Goal: Task Accomplishment & Management: Manage account settings

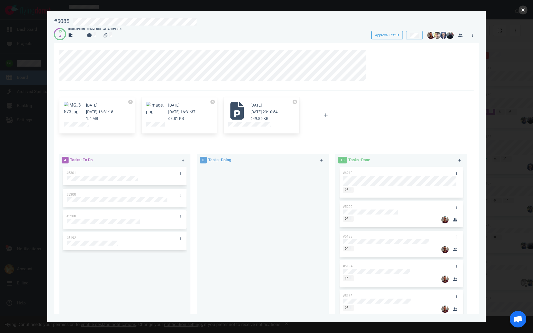
click at [523, 9] on button "close" at bounding box center [522, 10] width 9 height 9
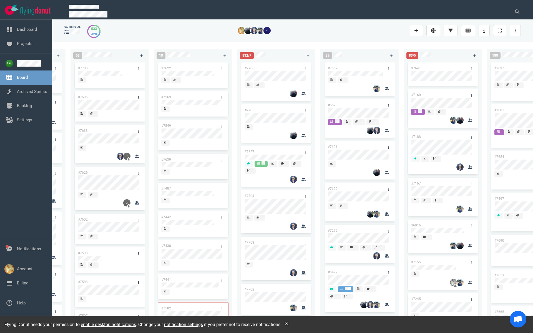
scroll to position [0, 77]
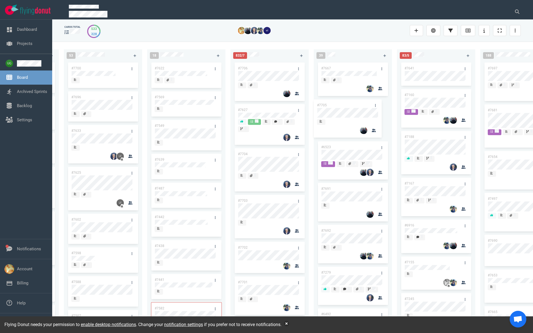
drag, startPoint x: 266, startPoint y: 109, endPoint x: 346, endPoint y: 104, distance: 79.5
click at [346, 104] on div "223 #7646 #7563 #1948 #1674 #1617 #1660 #362 #4673 #2261 #2378 #2684 #2904 #267…" at bounding box center [292, 187] width 481 height 291
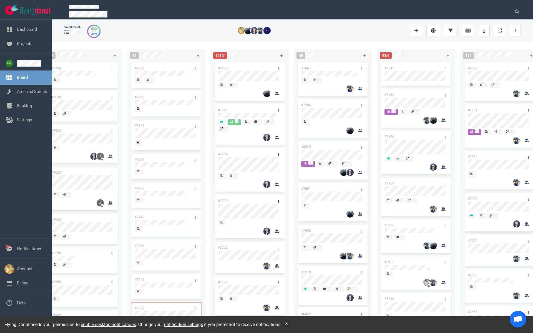
scroll to position [0, 99]
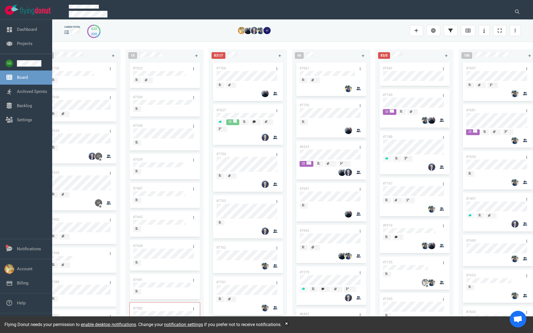
click at [304, 105] on link "#7705" at bounding box center [304, 105] width 10 height 4
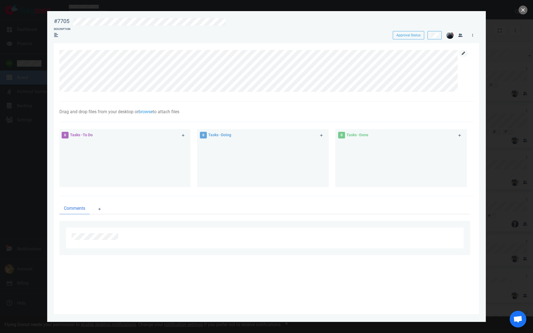
click at [463, 53] on icon at bounding box center [463, 53] width 3 height 3
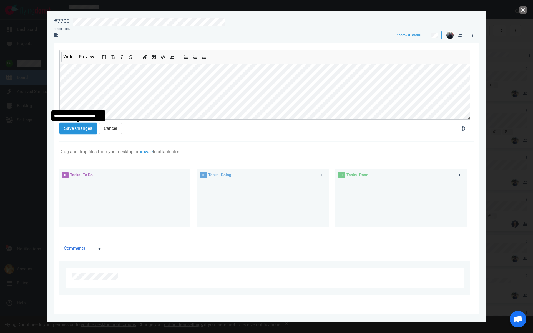
click at [82, 128] on button "Save Changes" at bounding box center [77, 128] width 37 height 11
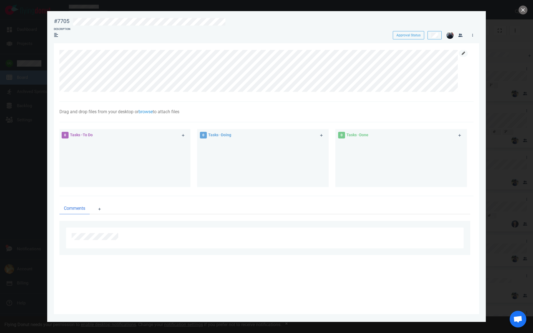
click at [462, 53] on icon at bounding box center [463, 53] width 3 height 3
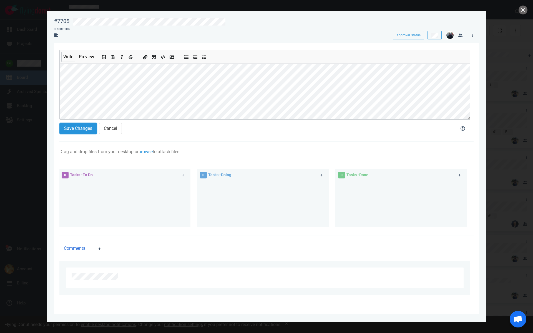
click at [91, 132] on button "Save Changes" at bounding box center [77, 128] width 37 height 11
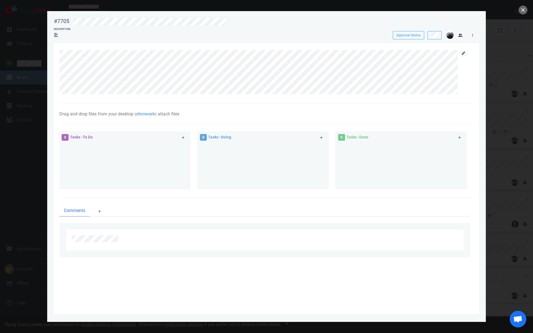
click at [465, 52] on icon at bounding box center [463, 53] width 3 height 3
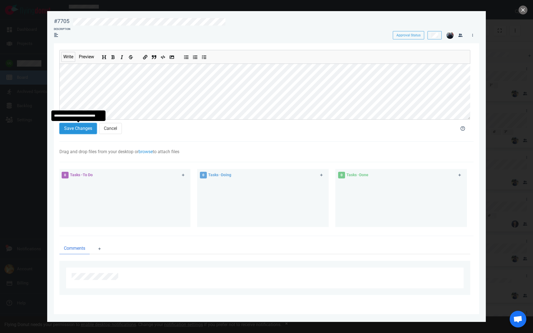
click at [79, 127] on button "Save Changes" at bounding box center [77, 128] width 37 height 11
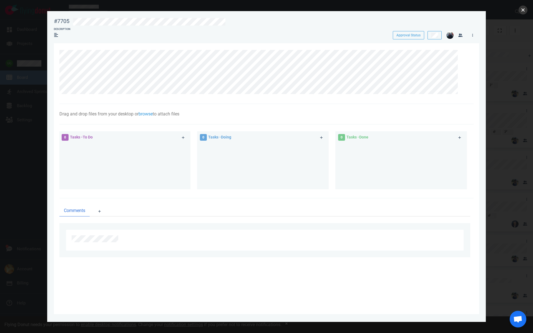
click at [526, 10] on button "close" at bounding box center [522, 10] width 9 height 9
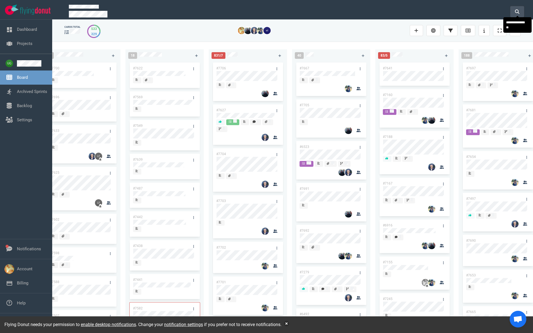
click at [518, 9] on icon at bounding box center [517, 11] width 4 height 4
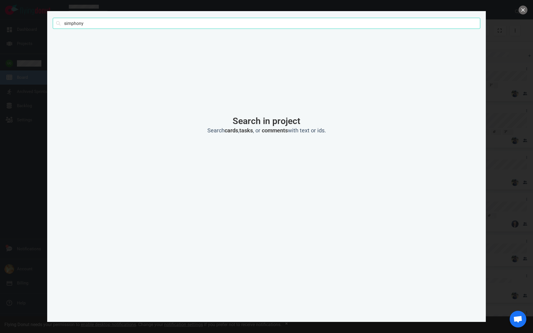
type input "simphony"
click button "Search" at bounding box center [0, 0] width 0 height 0
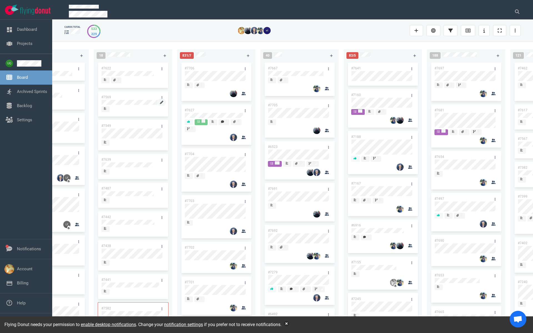
scroll to position [0, 137]
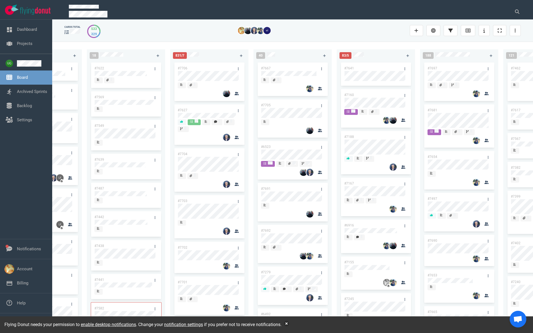
click at [267, 147] on link "#6523" at bounding box center [266, 147] width 10 height 4
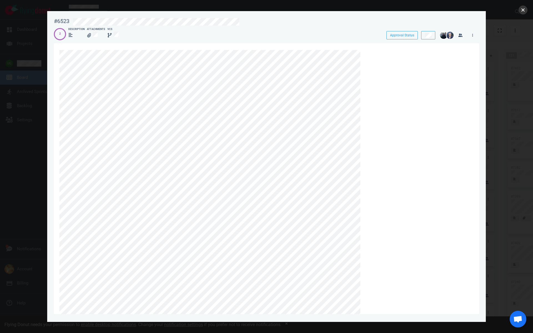
click at [524, 11] on button "close" at bounding box center [522, 10] width 9 height 9
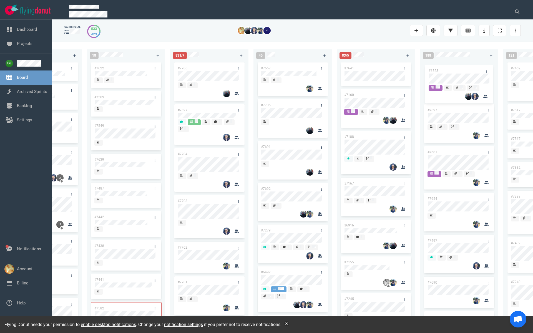
drag, startPoint x: 290, startPoint y: 147, endPoint x: 458, endPoint y: 71, distance: 184.1
click at [458, 71] on div "223 #7646 #7563 #1948 #1674 #1617 #1660 #362 #4673 #2261 #2378 #2684 #2904 #267…" at bounding box center [292, 187] width 481 height 291
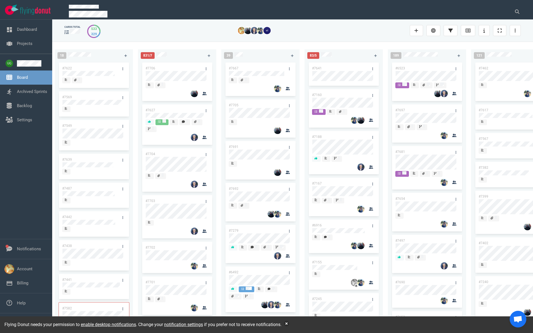
scroll to position [0, 172]
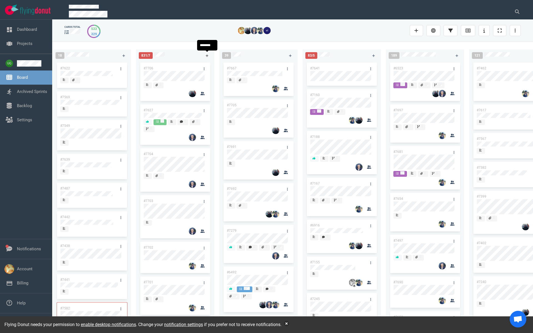
click at [207, 57] on icon at bounding box center [207, 55] width 3 height 3
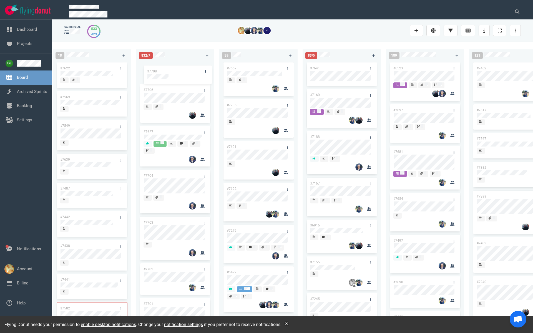
drag, startPoint x: 162, startPoint y: 67, endPoint x: 165, endPoint y: 70, distance: 4.9
click at [165, 70] on div "#7708 #7706 #7627 #7704 #7703 #7702 #7701 #7699 #7271 #7694 #7616 #7689 #7688 #…" at bounding box center [175, 191] width 72 height 260
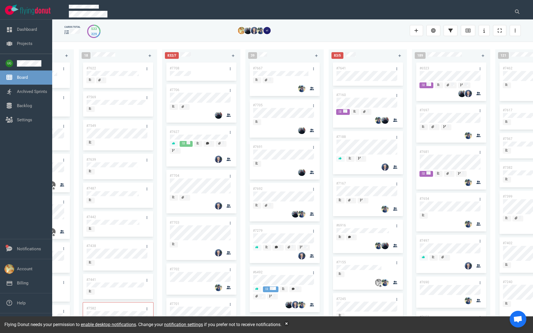
scroll to position [0, 148]
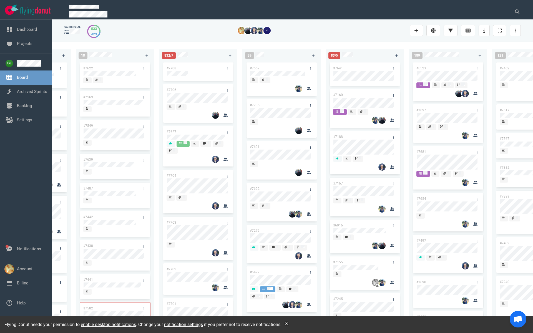
click at [173, 177] on link "#7704" at bounding box center [172, 176] width 10 height 4
click at [516, 8] on button at bounding box center [517, 11] width 14 height 11
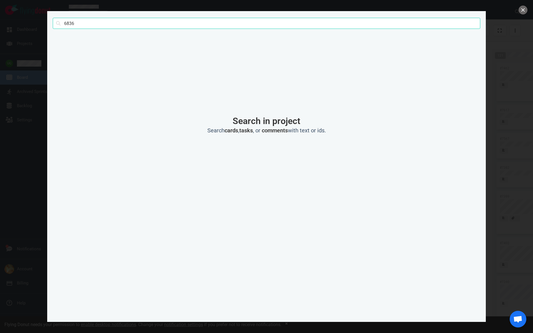
type input "6836"
click button "Search" at bounding box center [0, 0] width 0 height 0
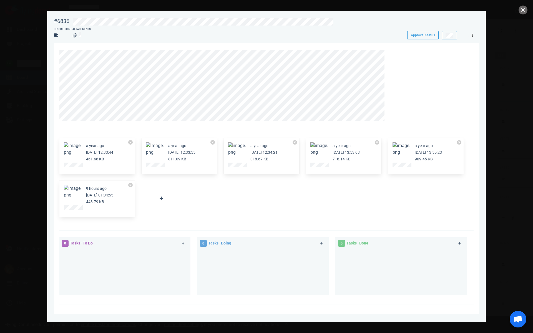
click at [472, 36] on icon at bounding box center [472, 35] width 1 height 3
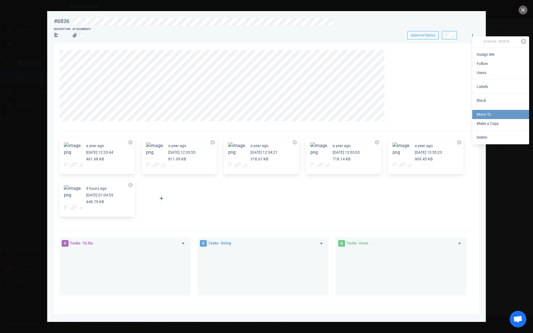
click at [487, 113] on link "Move To" at bounding box center [500, 114] width 57 height 9
select select "sprint"
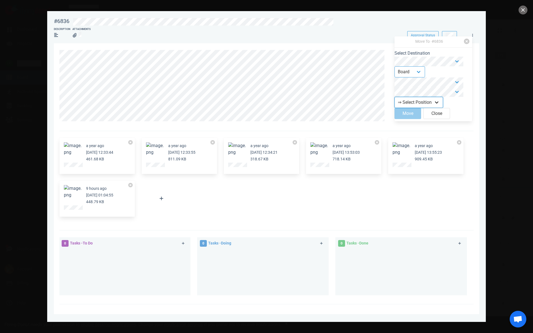
click at [416, 106] on select "⇒ Select Position Top Bottom" at bounding box center [418, 102] width 49 height 11
select select "top"
click at [399, 100] on select "⇒ Select Position Top Bottom" at bounding box center [418, 102] width 49 height 11
click at [412, 118] on button "Move" at bounding box center [407, 113] width 27 height 11
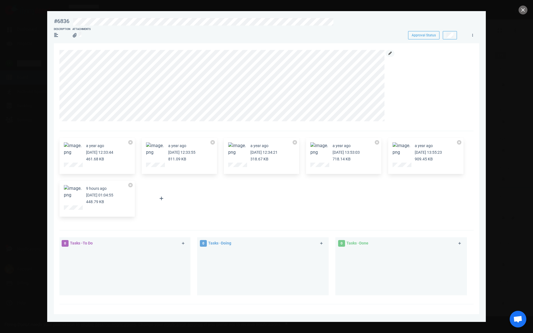
click at [390, 55] on icon at bounding box center [389, 53] width 3 height 3
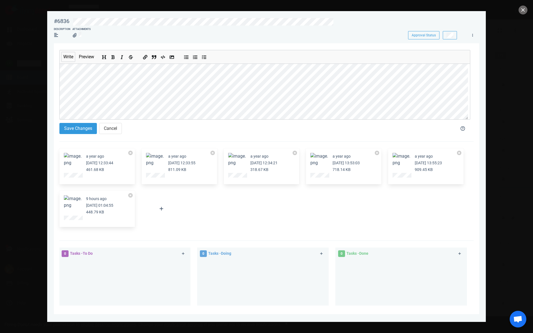
scroll to position [12, 0]
click at [160, 207] on icon at bounding box center [162, 209] width 4 height 4
click at [177, 222] on link "Computer" at bounding box center [185, 224] width 53 height 9
click at [77, 131] on button "Save Changes" at bounding box center [77, 128] width 37 height 11
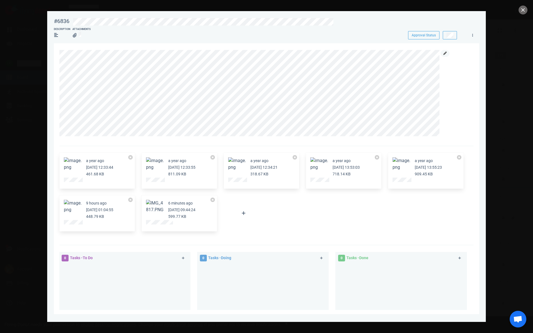
click at [446, 54] on link at bounding box center [444, 53] width 9 height 7
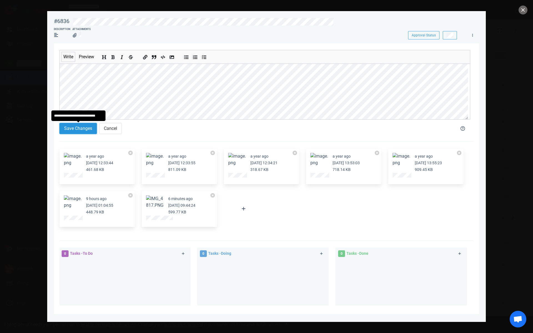
click at [82, 128] on button "Save Changes" at bounding box center [77, 128] width 37 height 11
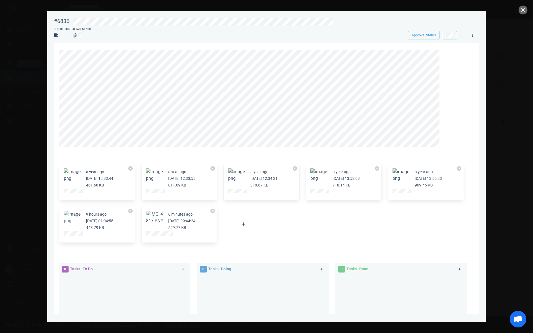
click at [472, 36] on icon at bounding box center [472, 35] width 1 height 3
click at [444, 54] on icon at bounding box center [444, 53] width 3 height 3
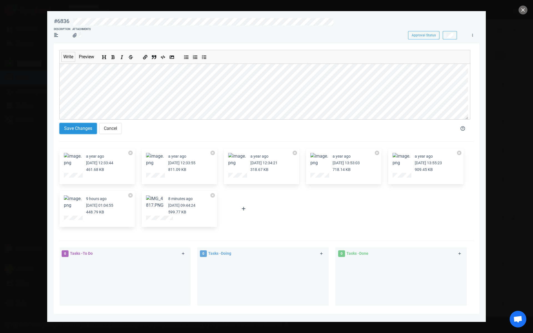
click at [82, 129] on button "Save Changes" at bounding box center [77, 128] width 37 height 11
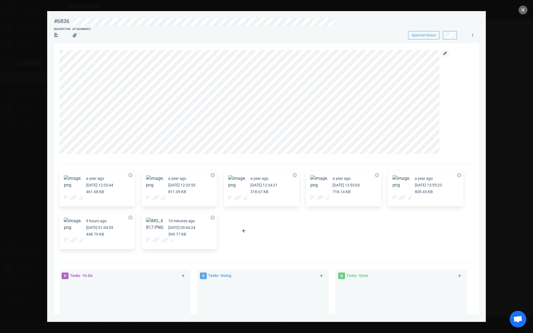
click at [442, 51] on link at bounding box center [444, 53] width 9 height 7
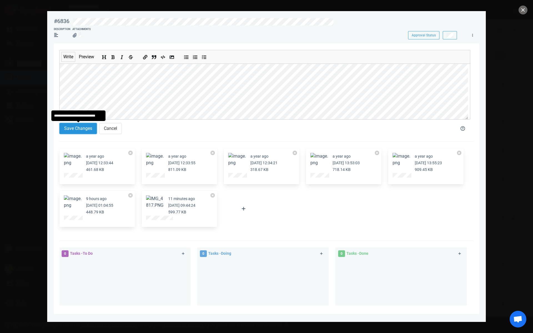
click at [76, 127] on button "Save Changes" at bounding box center [77, 128] width 37 height 11
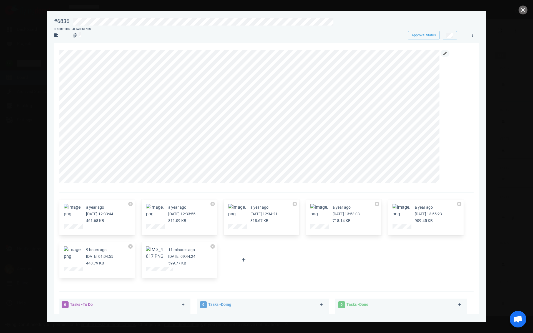
click at [444, 55] on link at bounding box center [444, 53] width 9 height 7
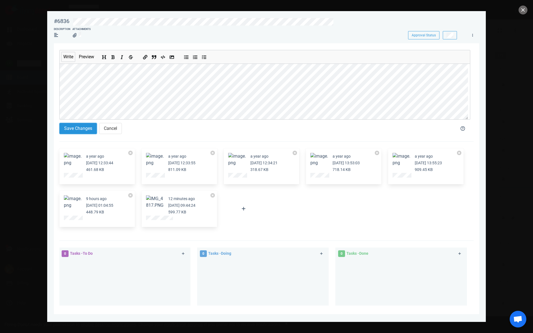
click at [76, 129] on button "Save Changes" at bounding box center [77, 128] width 37 height 11
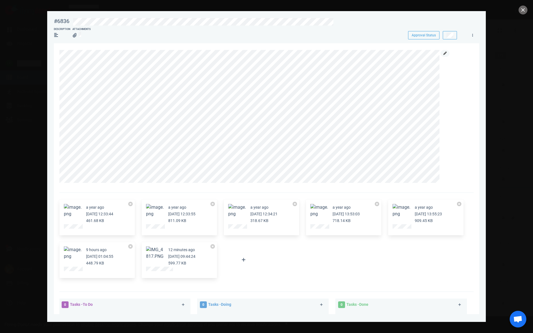
click at [445, 54] on icon at bounding box center [444, 53] width 3 height 3
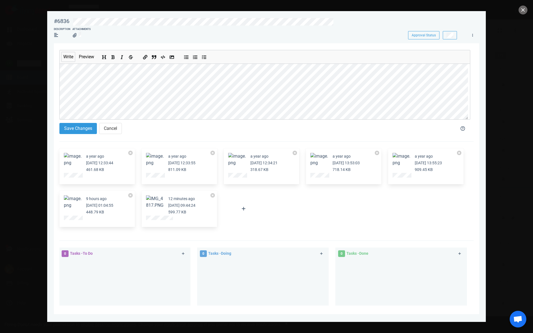
scroll to position [29, 0]
click at [70, 129] on button "Save Changes" at bounding box center [77, 128] width 37 height 11
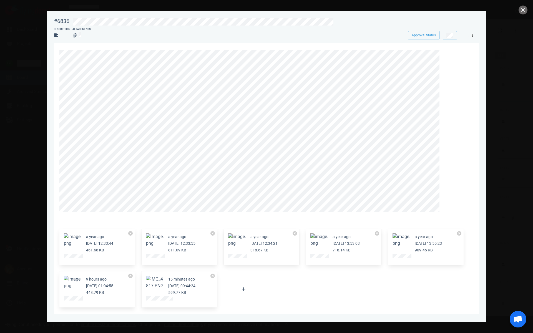
click at [474, 36] on link at bounding box center [472, 35] width 9 height 7
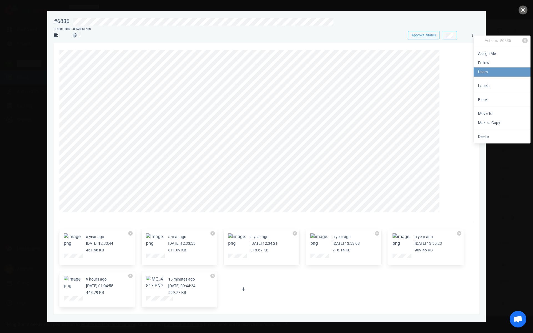
click at [484, 73] on link "Users" at bounding box center [502, 71] width 57 height 9
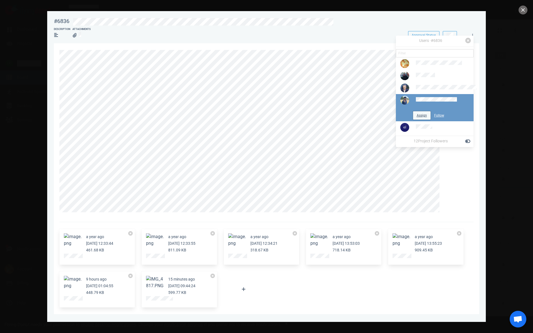
click at [416, 120] on button "Assign" at bounding box center [421, 115] width 17 height 8
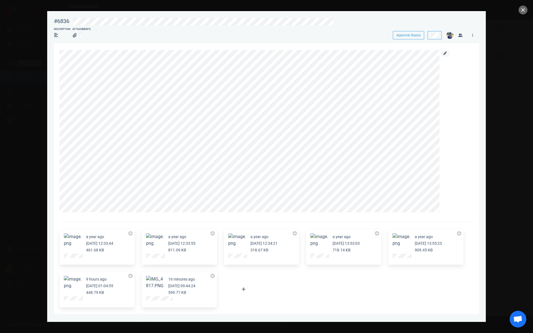
click at [444, 53] on icon at bounding box center [444, 53] width 3 height 3
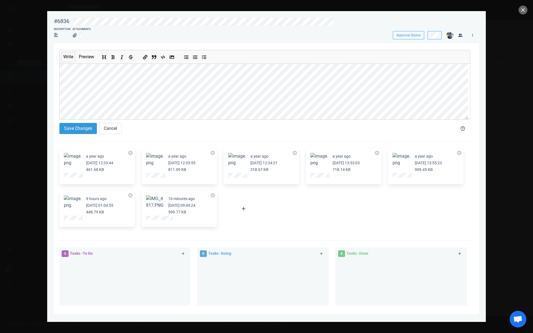
scroll to position [94, 0]
click at [76, 125] on button "Save Changes" at bounding box center [77, 128] width 37 height 11
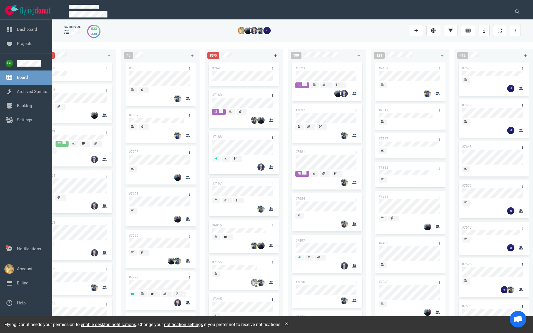
scroll to position [0, 192]
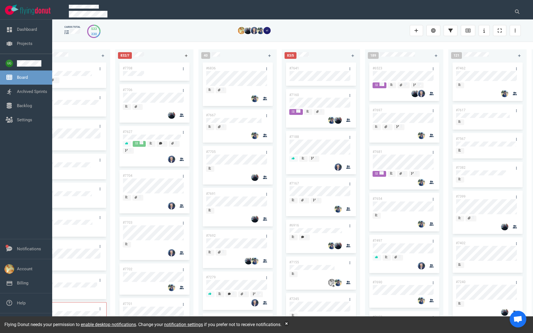
click at [186, 56] on icon at bounding box center [186, 55] width 3 height 3
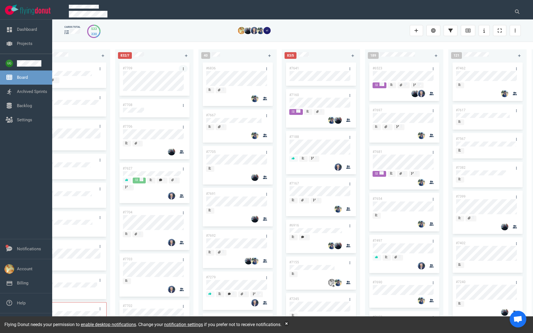
click at [180, 68] on link at bounding box center [183, 68] width 9 height 7
click at [192, 117] on link "Users" at bounding box center [208, 118] width 57 height 9
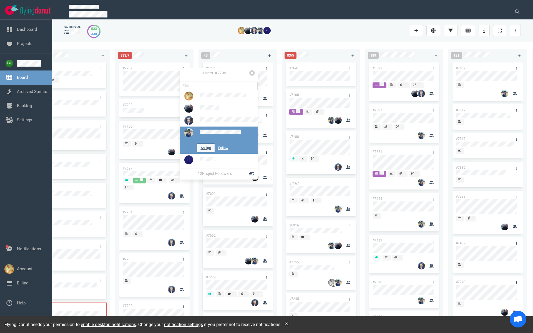
click at [201, 152] on button "Assign" at bounding box center [205, 148] width 17 height 8
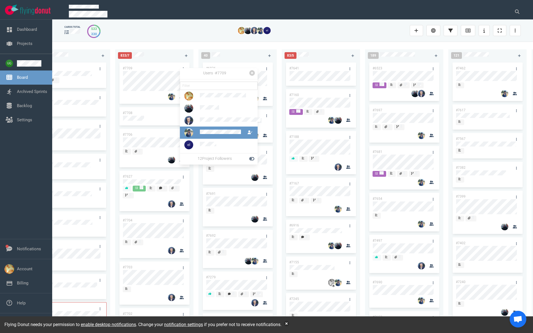
click at [265, 39] on div "cards total 533 330" at bounding box center [292, 31] width 456 height 18
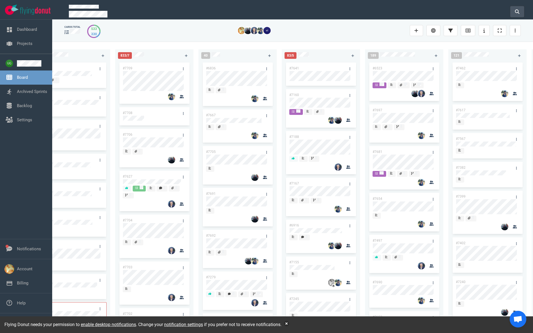
click at [517, 11] on icon at bounding box center [517, 11] width 4 height 4
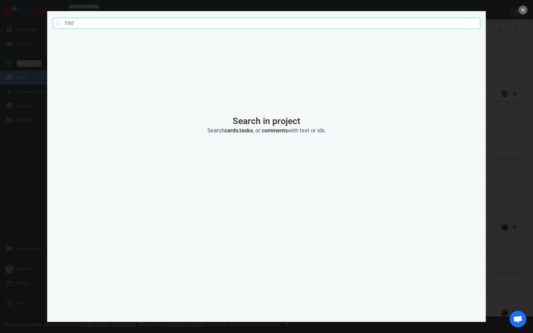
type input "7707"
click button "Search" at bounding box center [0, 0] width 0 height 0
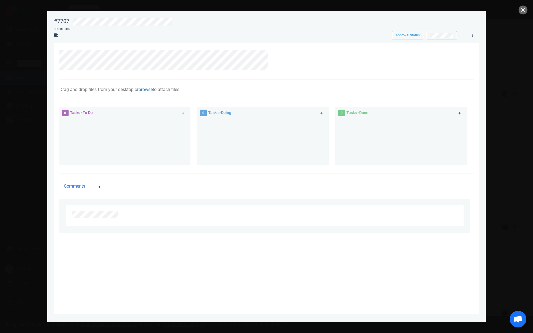
click at [150, 91] on link "browse" at bounding box center [146, 89] width 14 height 5
click at [164, 110] on link "Computer" at bounding box center [176, 109] width 53 height 9
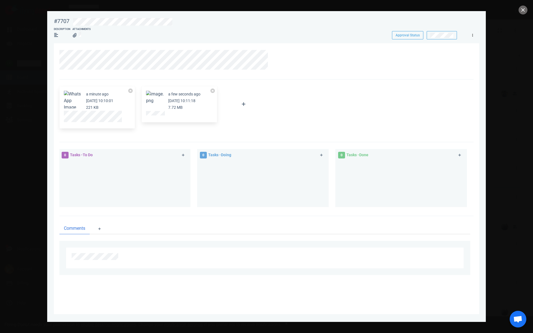
click at [472, 36] on icon at bounding box center [472, 35] width 1 height 3
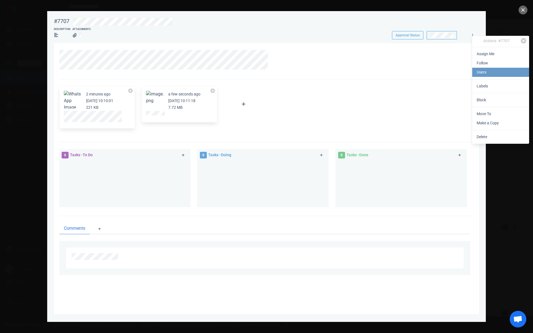
click at [484, 74] on link "Users" at bounding box center [500, 72] width 57 height 9
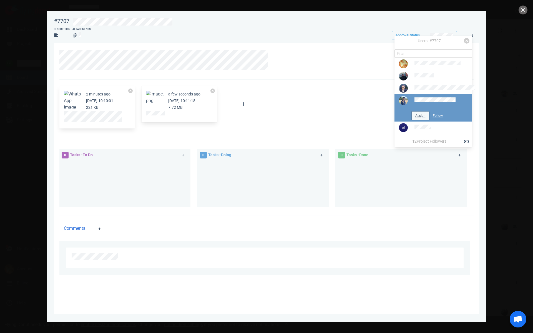
click at [414, 120] on button "Assign" at bounding box center [420, 116] width 17 height 8
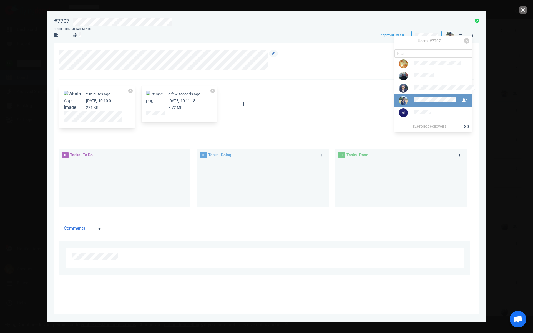
click at [315, 60] on div at bounding box center [263, 60] width 408 height 20
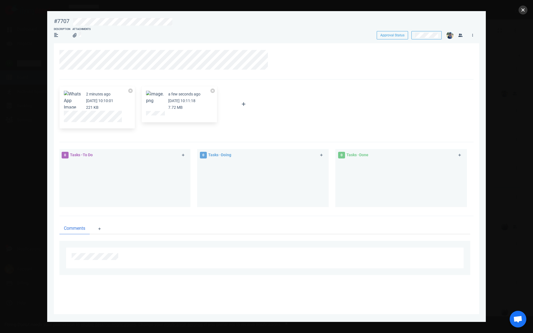
click at [520, 11] on button "close" at bounding box center [522, 10] width 9 height 9
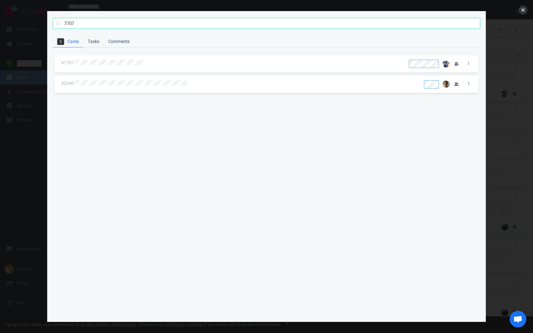
click at [523, 11] on button "close" at bounding box center [522, 10] width 9 height 9
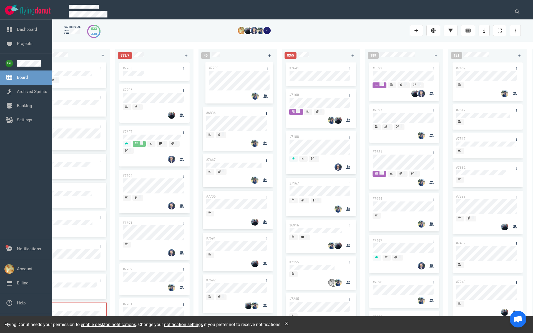
drag, startPoint x: 160, startPoint y: 66, endPoint x: 246, endPoint y: 66, distance: 86.0
click at [246, 66] on div "222 #7646 #7563 #1948 #1674 #1617 #1660 #362 #4673 #2261 #2378 #2684 #2904 #267…" at bounding box center [292, 187] width 481 height 291
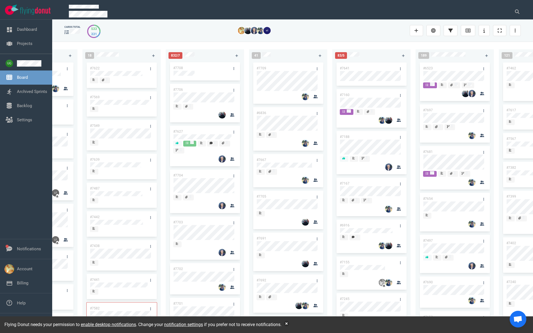
scroll to position [0, 101]
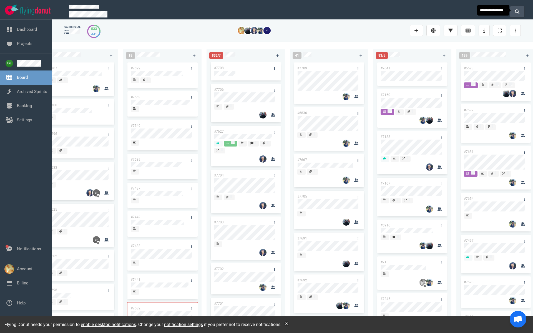
click at [513, 12] on button at bounding box center [517, 11] width 14 height 11
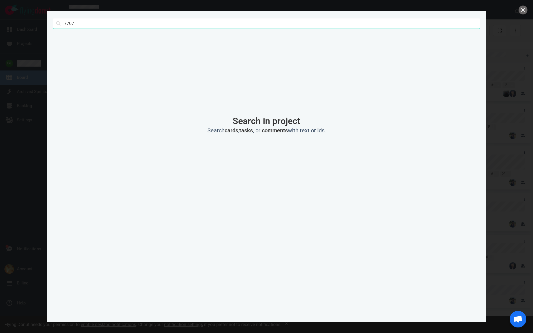
click button "Search" at bounding box center [0, 0] width 0 height 0
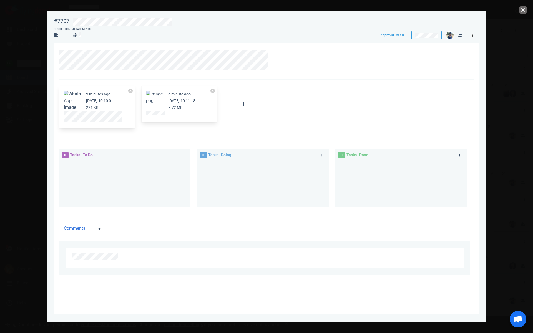
click at [472, 34] on icon at bounding box center [472, 35] width 1 height 3
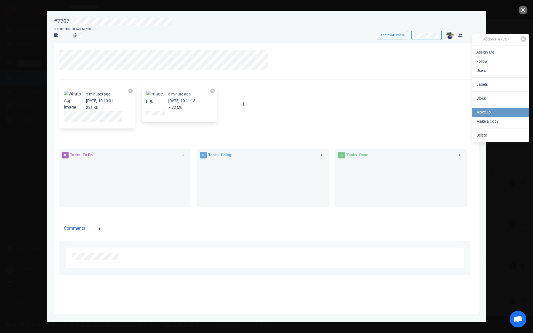
click at [484, 114] on link "Move To" at bounding box center [500, 112] width 57 height 9
select select "sprint"
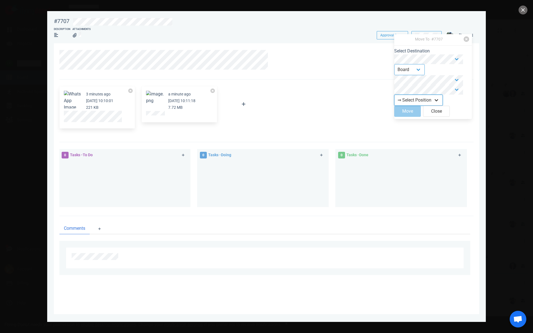
click at [415, 99] on select "⇒ Select Position Top Bottom" at bounding box center [418, 100] width 49 height 11
select select "top"
click at [398, 97] on select "⇒ Select Position Top Bottom" at bounding box center [418, 100] width 49 height 11
click at [411, 115] on button "Move" at bounding box center [407, 111] width 27 height 11
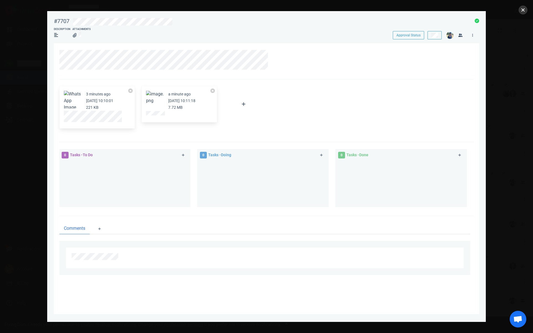
click at [522, 10] on button "close" at bounding box center [522, 10] width 9 height 9
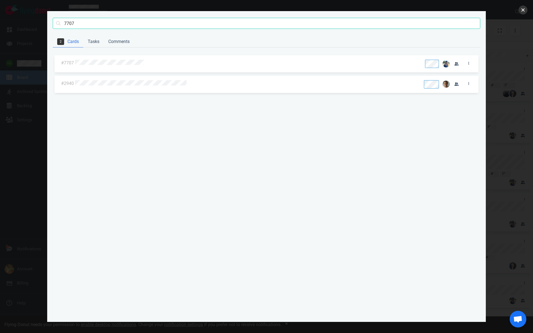
click at [523, 11] on button "close" at bounding box center [522, 10] width 9 height 9
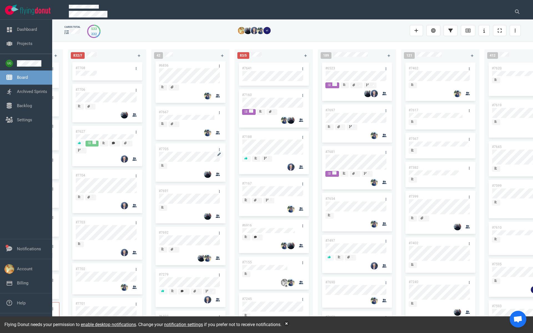
scroll to position [90, 0]
click at [163, 185] on link "#7691" at bounding box center [164, 185] width 10 height 4
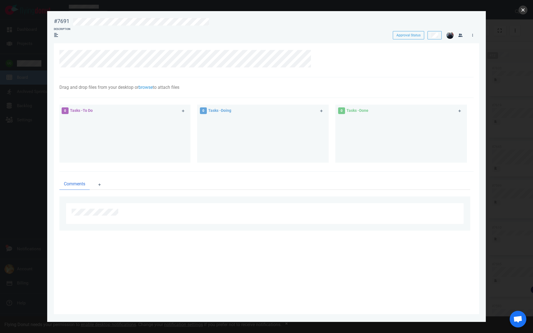
click at [524, 11] on button "close" at bounding box center [522, 10] width 9 height 9
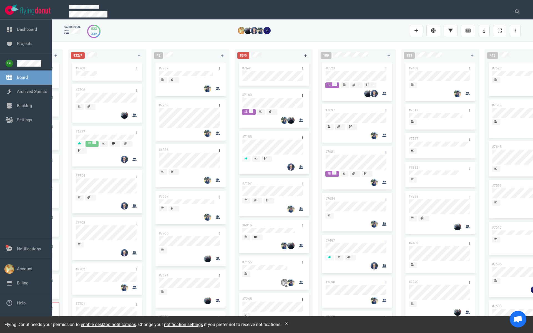
click at [83, 89] on link "#7706" at bounding box center [80, 90] width 10 height 4
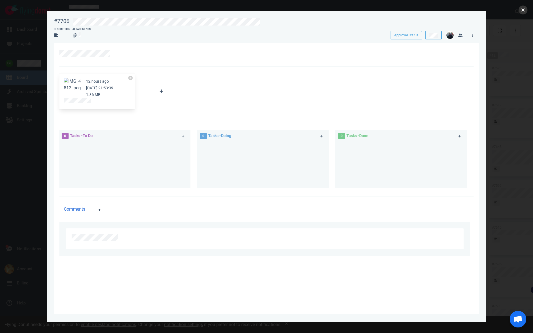
click at [521, 9] on button "close" at bounding box center [522, 10] width 9 height 9
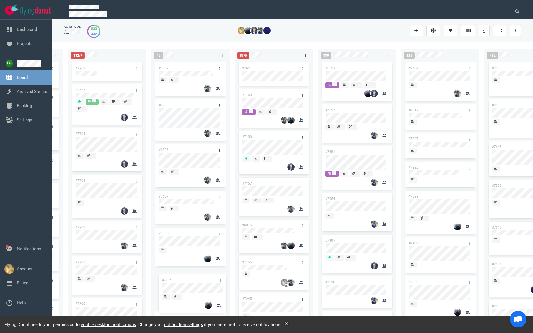
drag, startPoint x: 104, startPoint y: 90, endPoint x: 190, endPoint y: 281, distance: 208.8
click at [190, 281] on div "222 #7646 #7563 #1948 #1674 #1617 #1660 #362 #4673 #2261 #2378 #2684 #2904 #267…" at bounding box center [292, 187] width 481 height 291
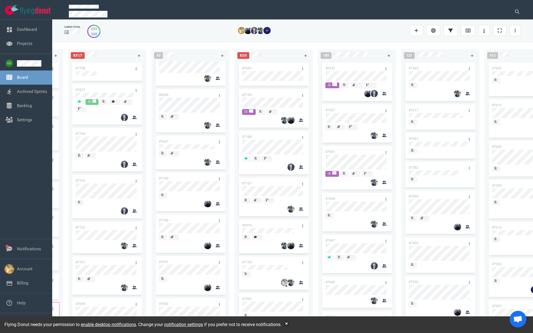
scroll to position [88, 0]
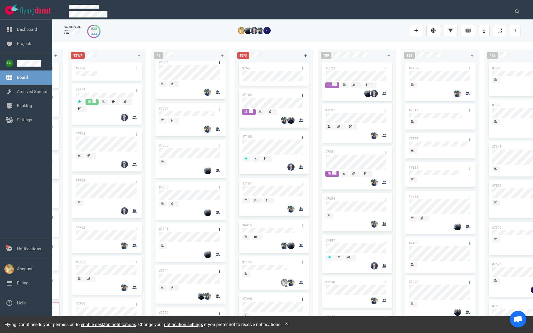
click at [165, 188] on link "#7706" at bounding box center [164, 187] width 10 height 4
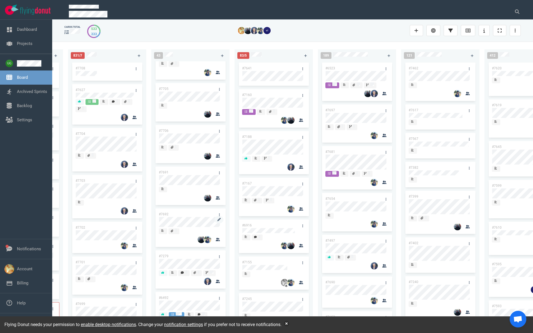
scroll to position [146, 0]
click at [164, 212] on link "#7692" at bounding box center [164, 213] width 10 height 4
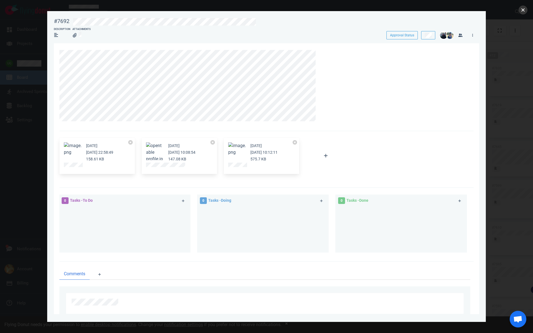
click at [524, 12] on button "close" at bounding box center [522, 10] width 9 height 9
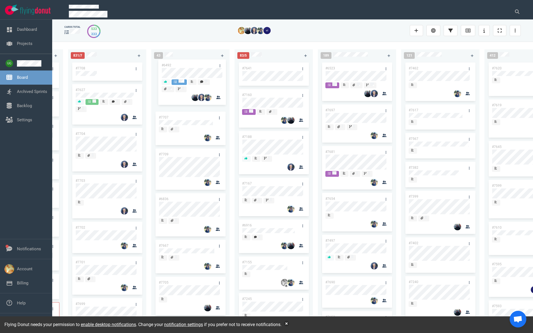
drag, startPoint x: 195, startPoint y: 267, endPoint x: 198, endPoint y: 64, distance: 202.6
click at [198, 64] on div "#7707 #7709 #6836 #7667 #7705 #7706 #7691 #7692 #7279 #6492 #7583 #3249 #7664 #…" at bounding box center [191, 191] width 72 height 260
drag, startPoint x: 180, startPoint y: 197, endPoint x: 180, endPoint y: 66, distance: 131.0
click at [181, 66] on div "#6492 #7707 #7709 #6836 #7667 #7705 #7706 #7691 #7692 #7279 #7583 #3249 #7664 #…" at bounding box center [191, 191] width 72 height 260
click at [164, 115] on link "#6492" at bounding box center [164, 115] width 10 height 4
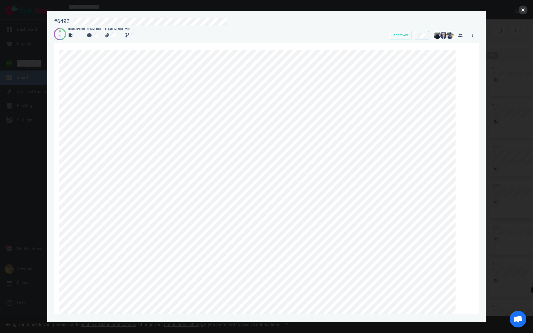
click at [523, 13] on button "close" at bounding box center [522, 10] width 9 height 9
drag, startPoint x: 59, startPoint y: 142, endPoint x: 57, endPoint y: 177, distance: 34.4
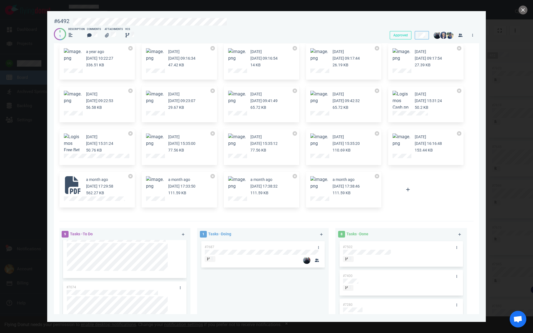
scroll to position [2030, 0]
click at [319, 180] on button "Zoom image" at bounding box center [319, 183] width 18 height 13
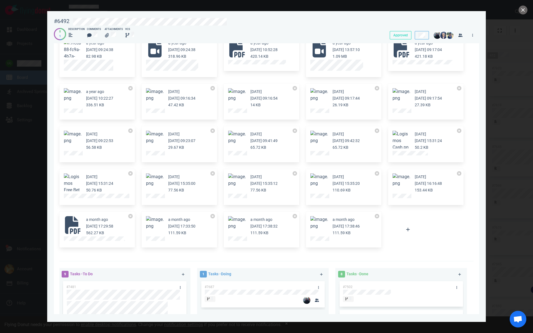
scroll to position [2020, 0]
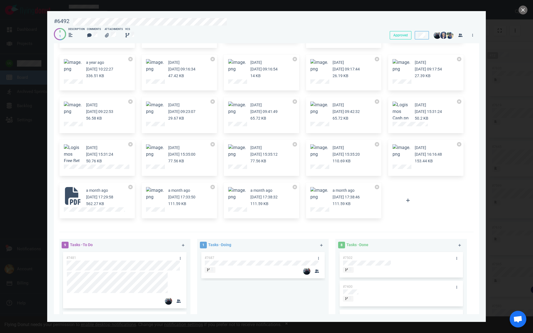
click at [316, 197] on figure at bounding box center [319, 196] width 18 height 18
click at [320, 193] on button "Zoom image" at bounding box center [319, 193] width 18 height 13
click at [524, 11] on button "close" at bounding box center [522, 10] width 9 height 9
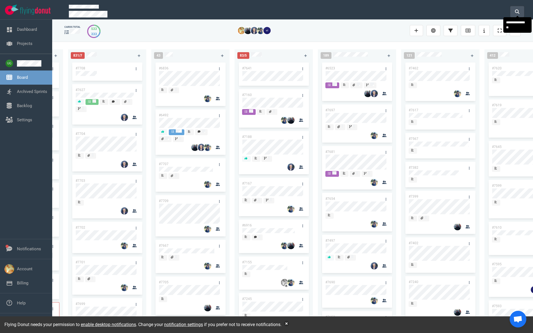
click at [517, 11] on icon at bounding box center [517, 11] width 4 height 4
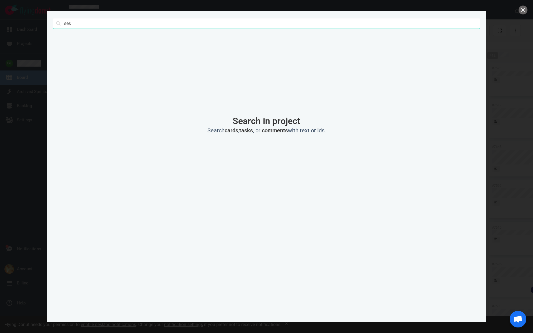
type input "ses"
click button "Search" at bounding box center [0, 0] width 0 height 0
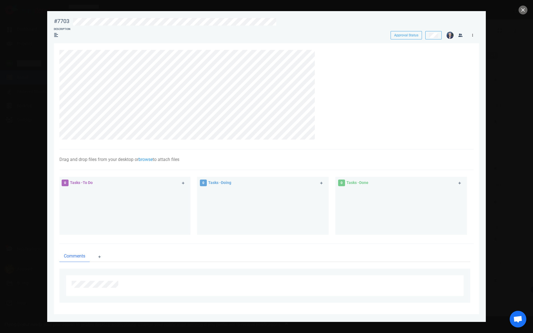
click at [474, 36] on link at bounding box center [472, 35] width 9 height 7
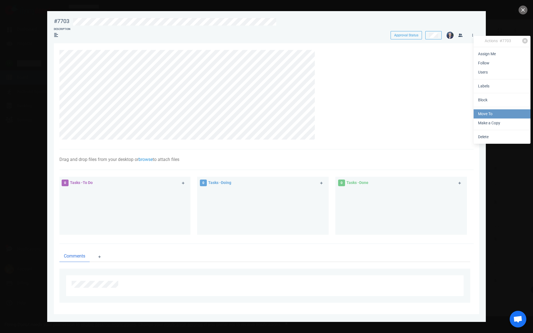
click at [491, 112] on link "Move To" at bounding box center [502, 113] width 57 height 9
select select "sprint"
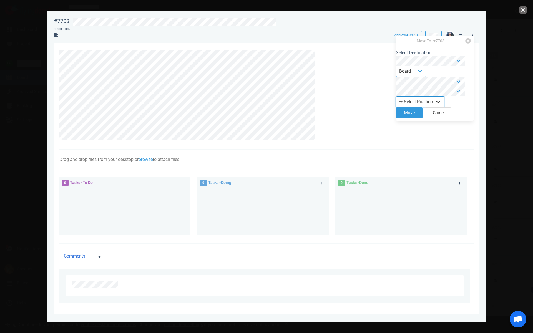
click at [440, 107] on select "⇒ Select Position Top Bottom" at bounding box center [420, 101] width 49 height 11
click at [414, 107] on select "⇒ Select Position Top Bottom" at bounding box center [420, 101] width 49 height 11
select select "top"
click at [400, 99] on select "⇒ Select Position Top Bottom" at bounding box center [420, 101] width 49 height 11
click at [411, 117] on button "Move" at bounding box center [409, 112] width 27 height 11
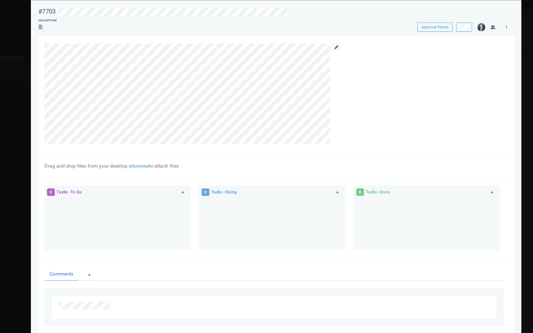
click at [322, 54] on link at bounding box center [320, 53] width 9 height 7
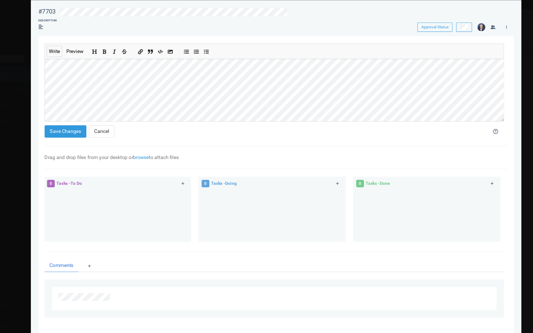
scroll to position [43, 0]
click at [71, 128] on button "Save Changes" at bounding box center [77, 128] width 37 height 11
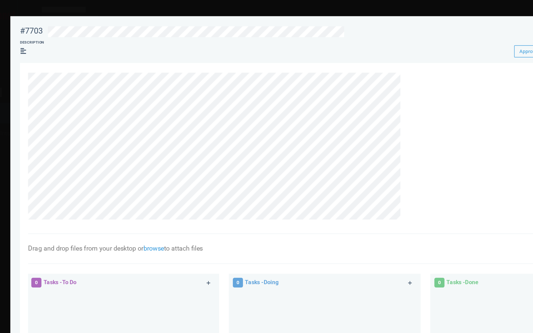
scroll to position [4, 0]
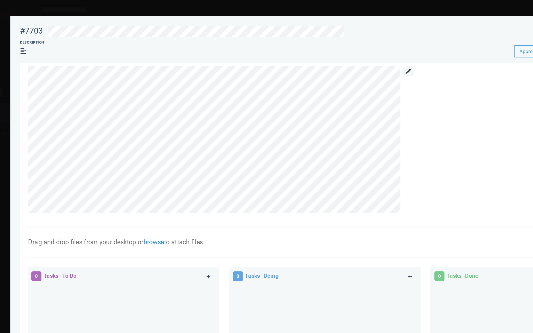
click at [319, 49] on icon at bounding box center [320, 48] width 3 height 3
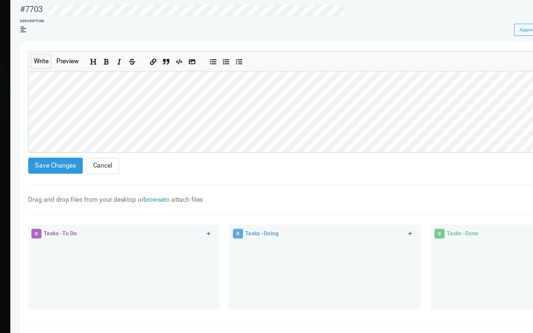
scroll to position [77, 0]
click at [75, 131] on button "Save Changes" at bounding box center [77, 128] width 37 height 11
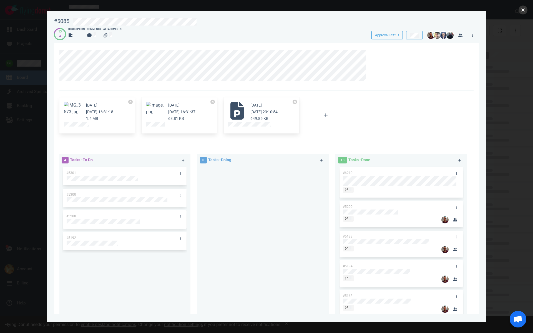
click at [521, 8] on button "close" at bounding box center [522, 10] width 9 height 9
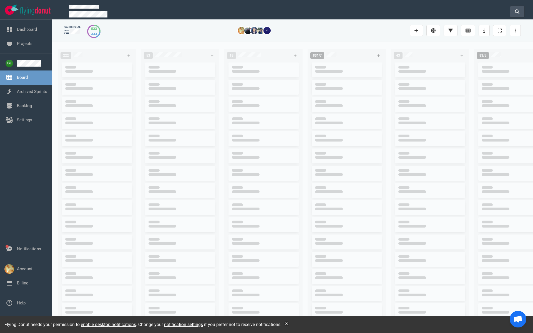
click at [517, 6] on button at bounding box center [517, 11] width 14 height 11
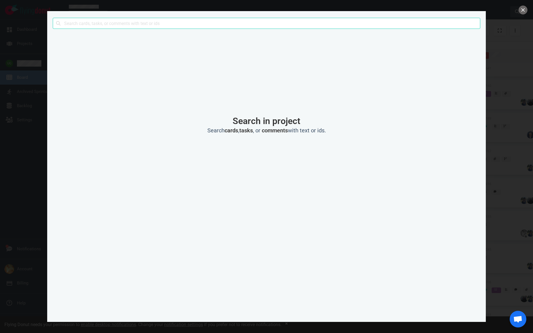
click at [517, 11] on div at bounding box center [266, 166] width 533 height 333
click at [168, 22] on input "text" at bounding box center [266, 23] width 427 height 11
click button "Search" at bounding box center [0, 0] width 0 height 0
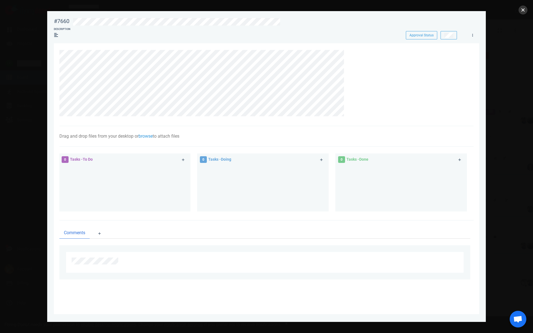
click at [521, 11] on button "close" at bounding box center [522, 10] width 9 height 9
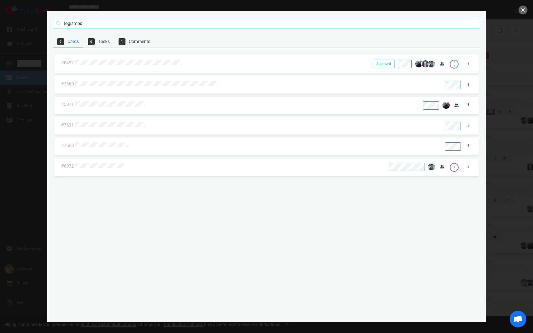
click at [139, 101] on div at bounding box center [245, 104] width 341 height 7
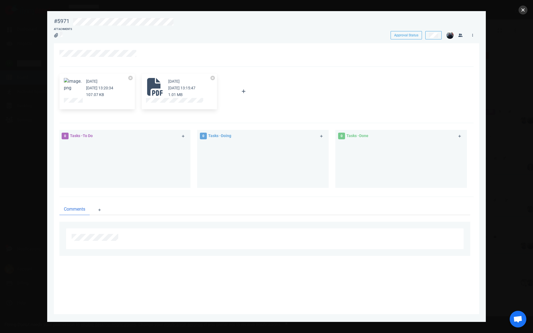
click at [524, 8] on button "close" at bounding box center [522, 10] width 9 height 9
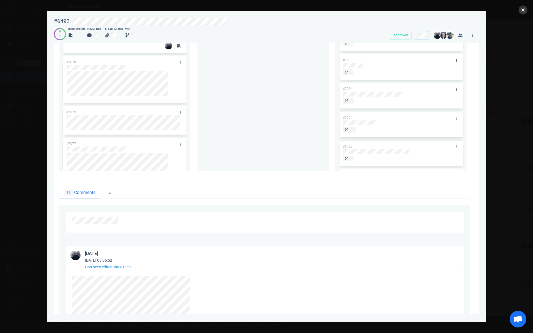
click at [522, 10] on button "close" at bounding box center [522, 10] width 9 height 9
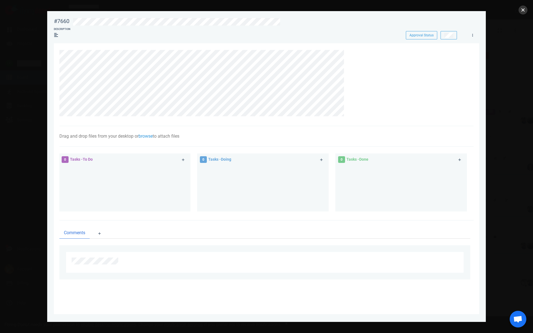
click at [522, 11] on button "close" at bounding box center [522, 10] width 9 height 9
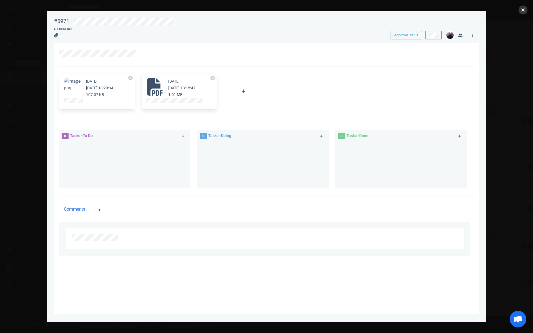
click at [525, 12] on button "close" at bounding box center [522, 10] width 9 height 9
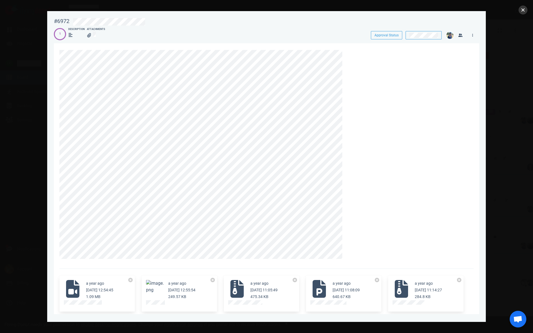
click at [525, 11] on button "close" at bounding box center [522, 10] width 9 height 9
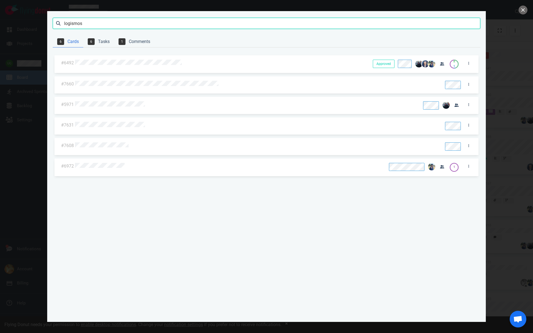
click at [72, 24] on input "logismos" at bounding box center [266, 23] width 427 height 11
click button "Search" at bounding box center [0, 0] width 0 height 0
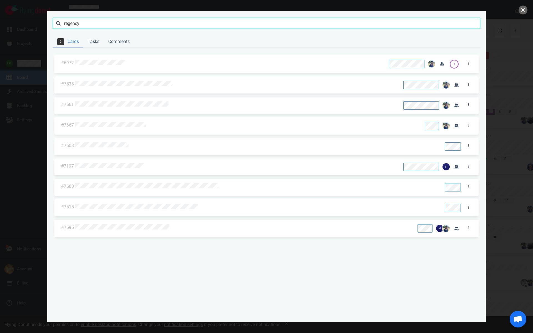
click at [69, 24] on input "regency" at bounding box center [266, 23] width 427 height 11
type input "logi"
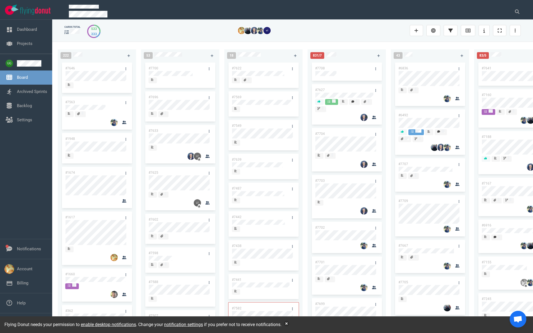
click at [518, 16] on div at bounding box center [515, 12] width 17 height 18
click at [518, 13] on button at bounding box center [517, 11] width 14 height 11
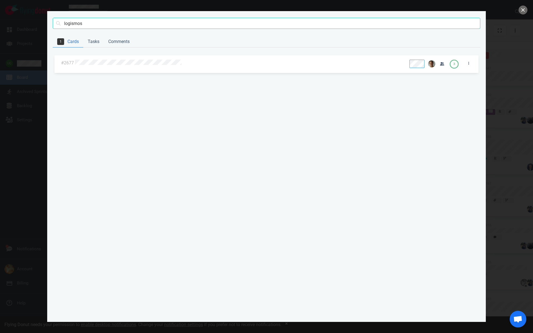
type input "logismos"
click button "Search" at bounding box center [0, 0] width 0 height 0
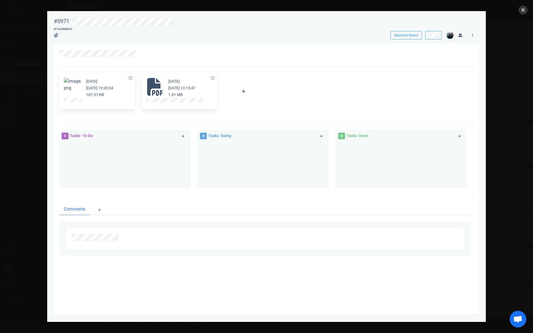
click at [520, 9] on button "close" at bounding box center [522, 10] width 9 height 9
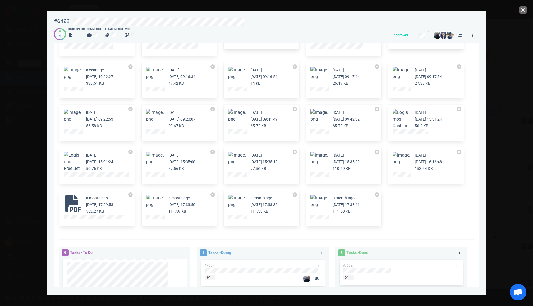
scroll to position [2015, 0]
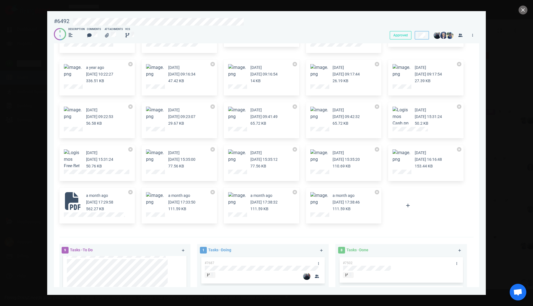
click at [318, 202] on figure at bounding box center [319, 201] width 18 height 18
click at [329, 198] on article "a month ago Aug 18, 2025 17:38:46 111.59 KB" at bounding box center [343, 202] width 67 height 20
click at [338, 197] on small "a month ago" at bounding box center [344, 195] width 22 height 4
click at [319, 212] on div at bounding box center [343, 215] width 67 height 7
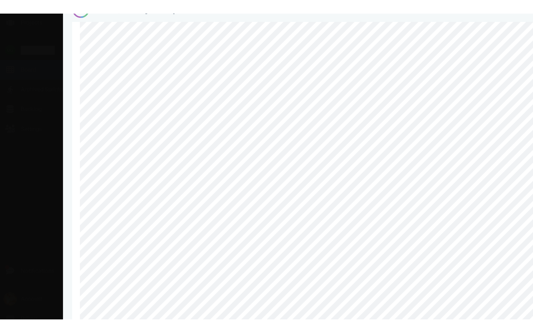
scroll to position [0, 0]
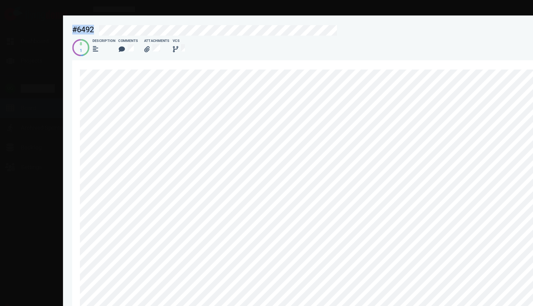
click at [141, 23] on div "#6492 Approved" at bounding box center [267, 20] width 432 height 13
copy div "#6492"
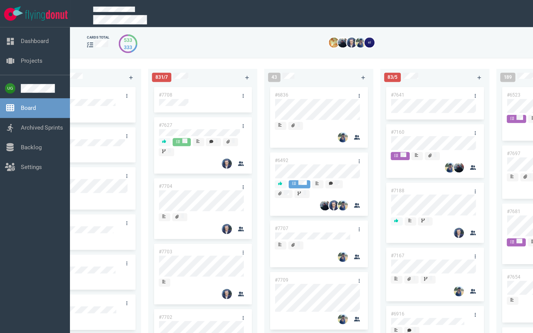
scroll to position [0, 208]
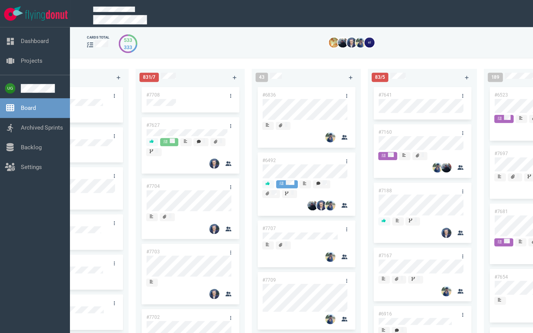
click at [114, 180] on link "#7703" at bounding box center [112, 181] width 10 height 4
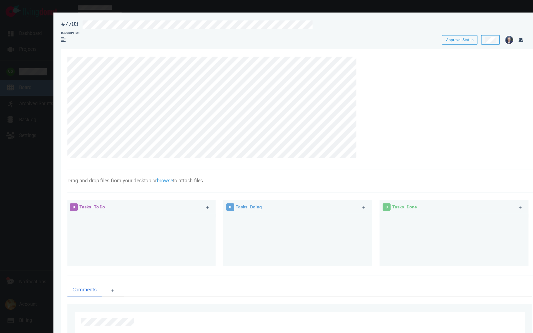
scroll to position [1, 0]
